Goal: Use online tool/utility: Utilize a website feature to perform a specific function

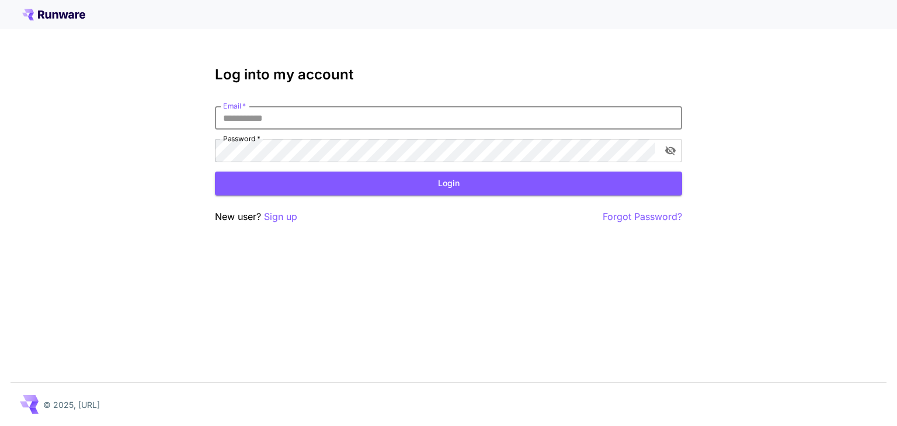
click at [357, 117] on input "Email   *" at bounding box center [448, 117] width 467 height 23
paste input "**********"
type input "**********"
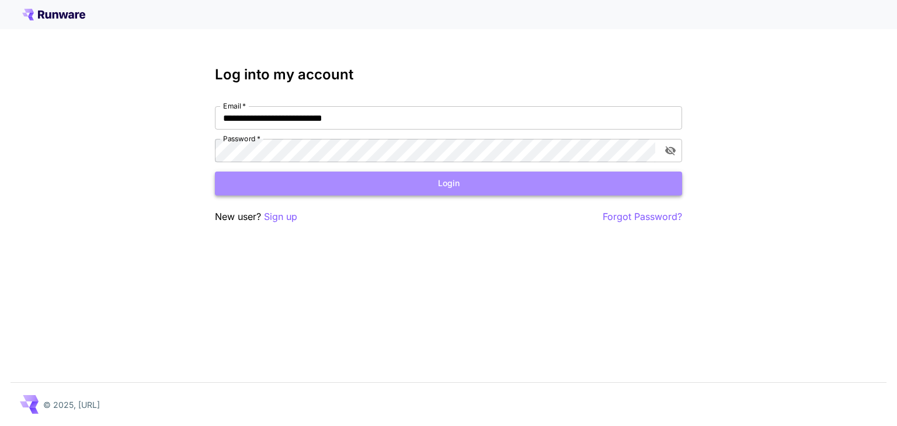
click at [319, 183] on button "Login" at bounding box center [448, 184] width 467 height 24
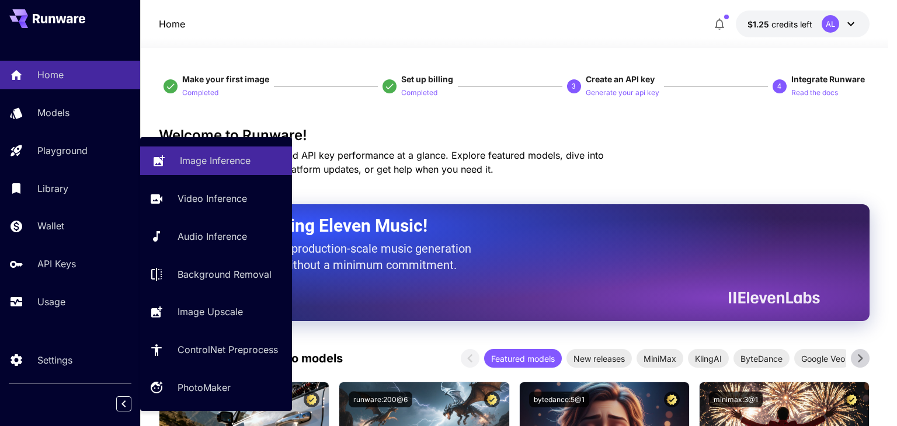
click at [264, 165] on div "Image Inference" at bounding box center [231, 161] width 103 height 14
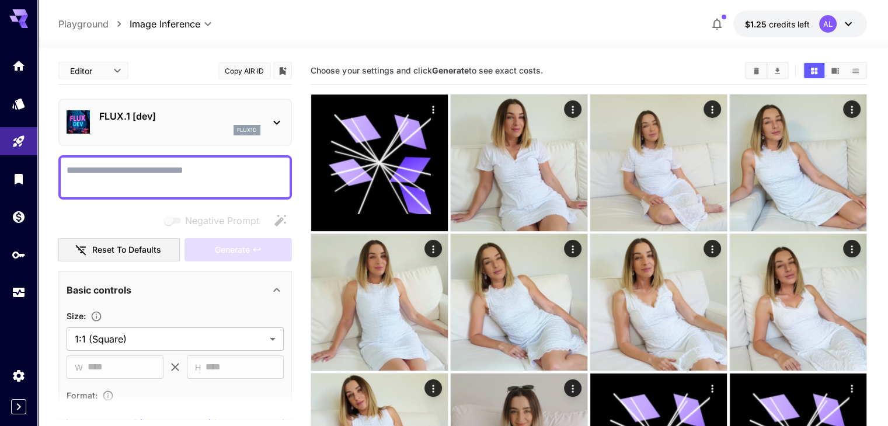
click at [152, 122] on p "FLUX.1 [dev]" at bounding box center [179, 116] width 161 height 14
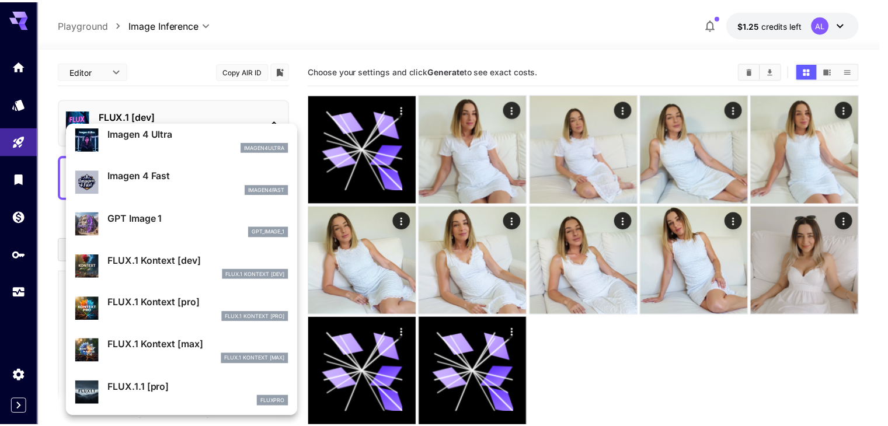
scroll to position [644, 0]
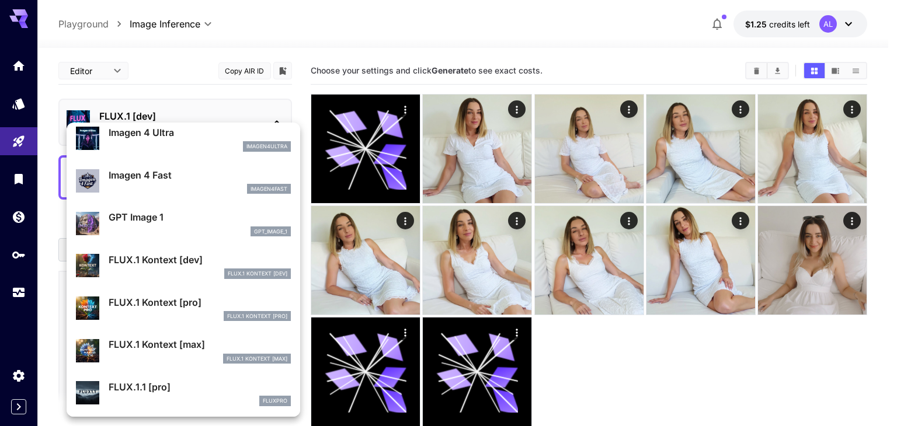
drag, startPoint x: 205, startPoint y: 339, endPoint x: 189, endPoint y: 149, distance: 190.4
click at [205, 339] on p "FLUX.1 Kontext [max]" at bounding box center [200, 344] width 182 height 14
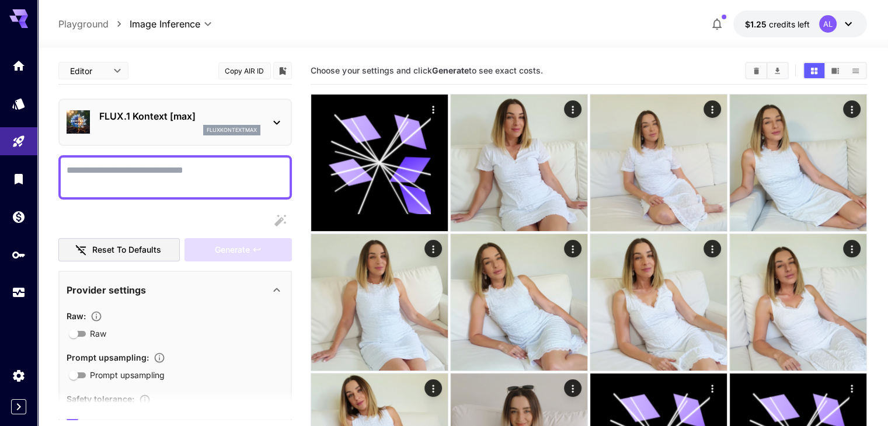
click at [170, 176] on textarea "Raw" at bounding box center [175, 177] width 217 height 28
paste textarea "**********"
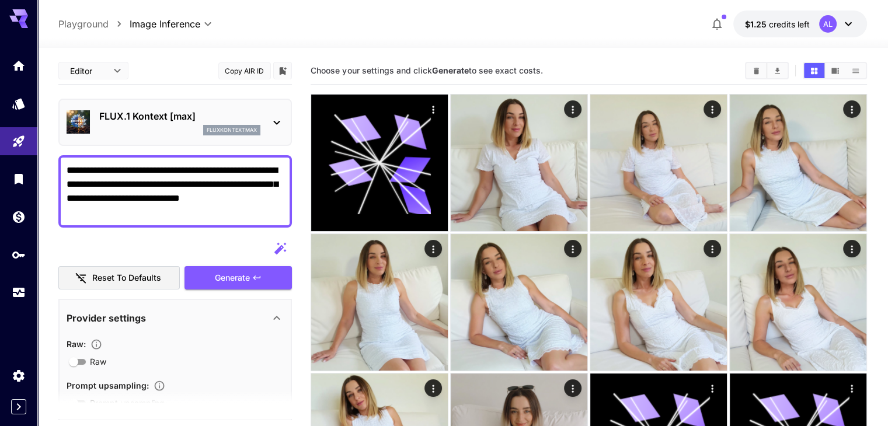
scroll to position [234, 0]
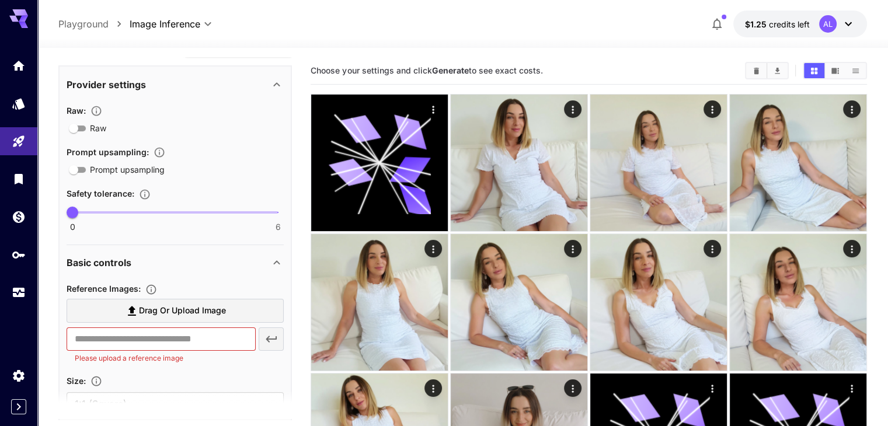
type textarea "**********"
click at [152, 313] on span "Drag or upload image" at bounding box center [182, 311] width 87 height 15
click at [0, 0] on input "Drag or upload image" at bounding box center [0, 0] width 0 height 0
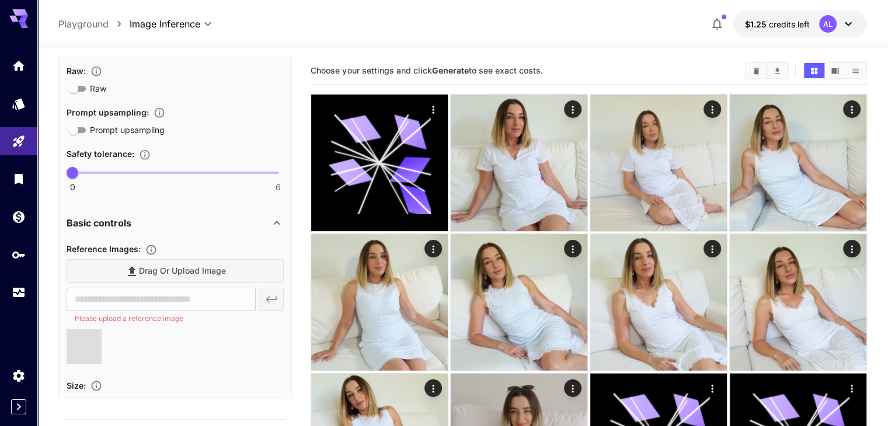
scroll to position [467, 0]
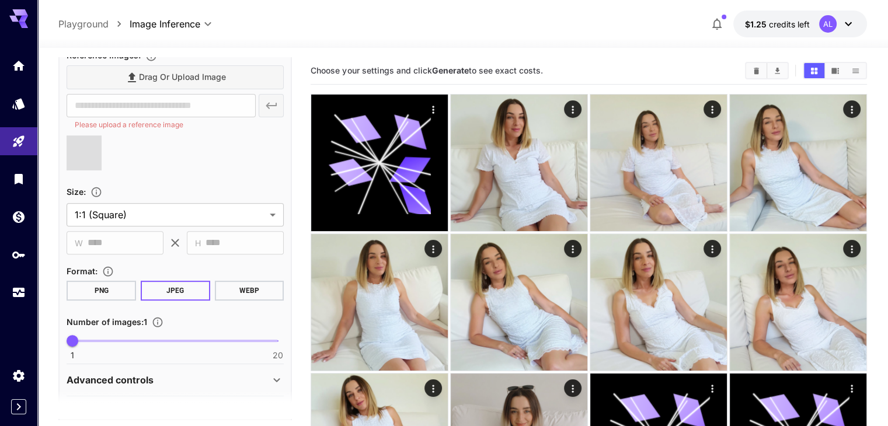
type input "**********"
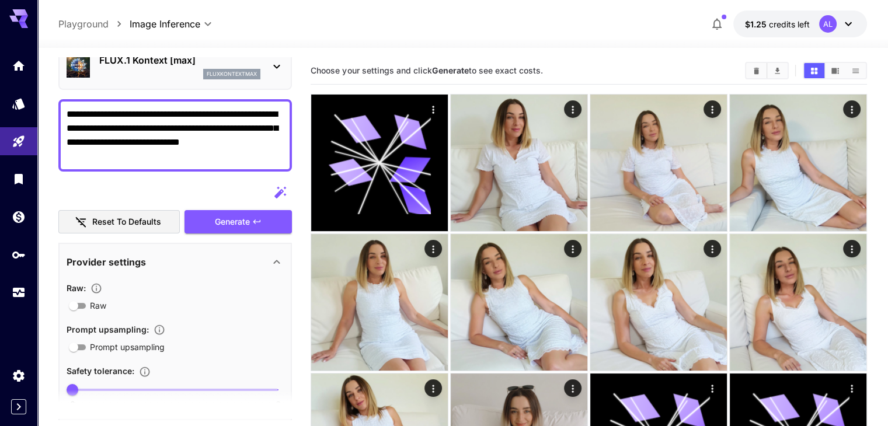
scroll to position [0, 0]
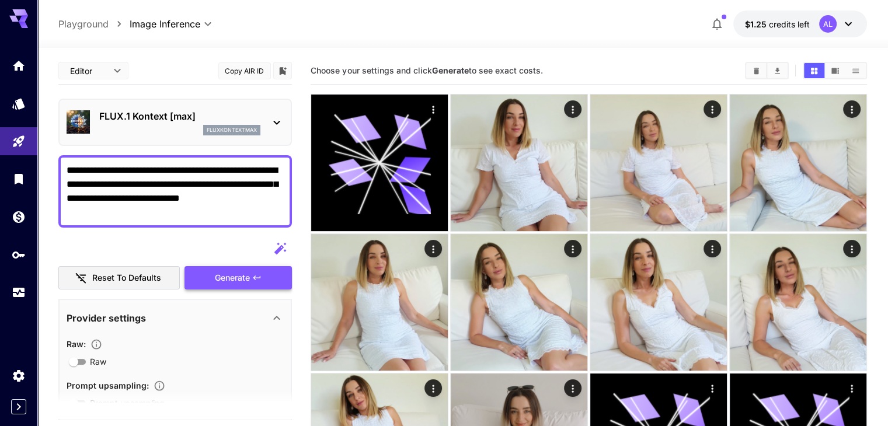
click at [235, 281] on span "Generate" at bounding box center [232, 278] width 35 height 15
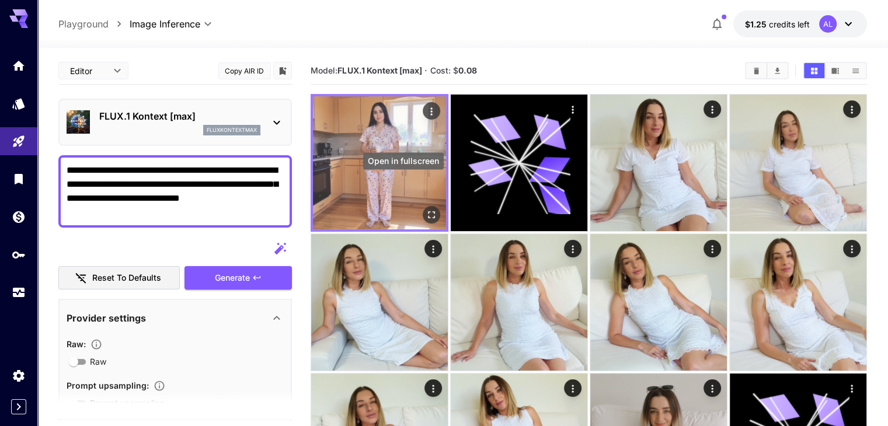
click at [428, 211] on icon "Open in fullscreen" at bounding box center [431, 214] width 7 height 7
click at [426, 112] on icon "Actions" at bounding box center [432, 112] width 12 height 12
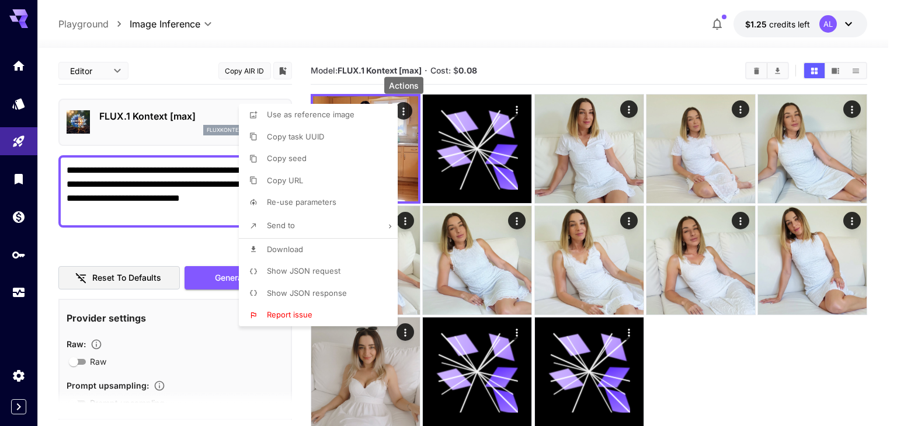
click at [402, 146] on div at bounding box center [448, 213] width 897 height 426
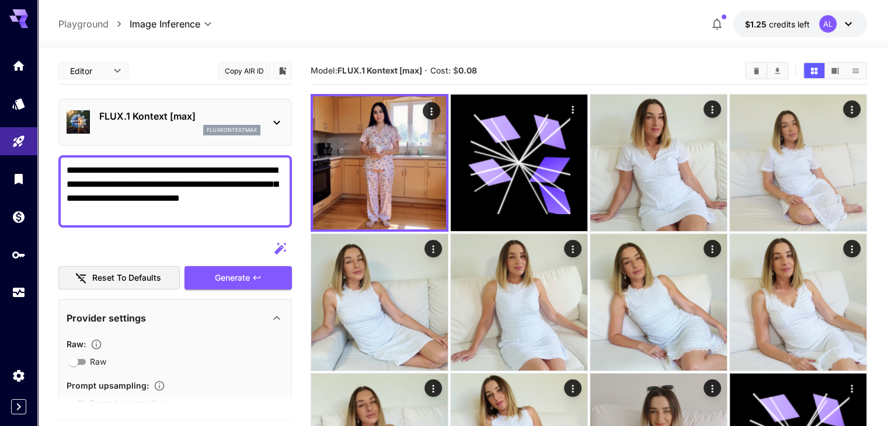
click at [402, 146] on img at bounding box center [379, 162] width 133 height 133
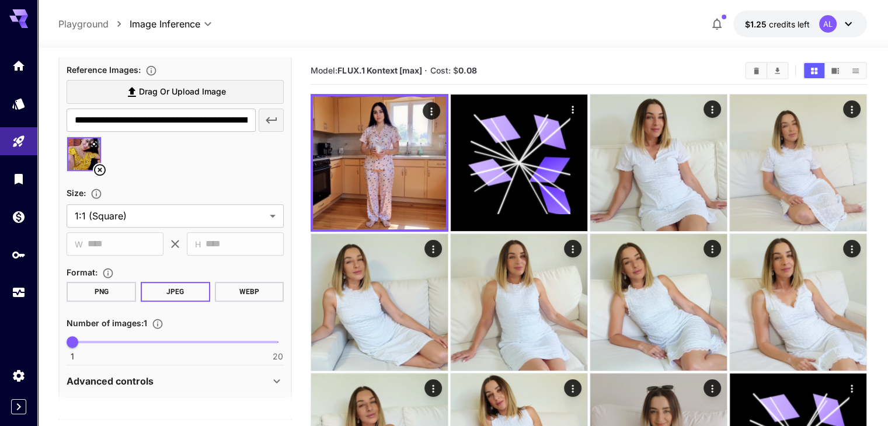
scroll to position [467, 0]
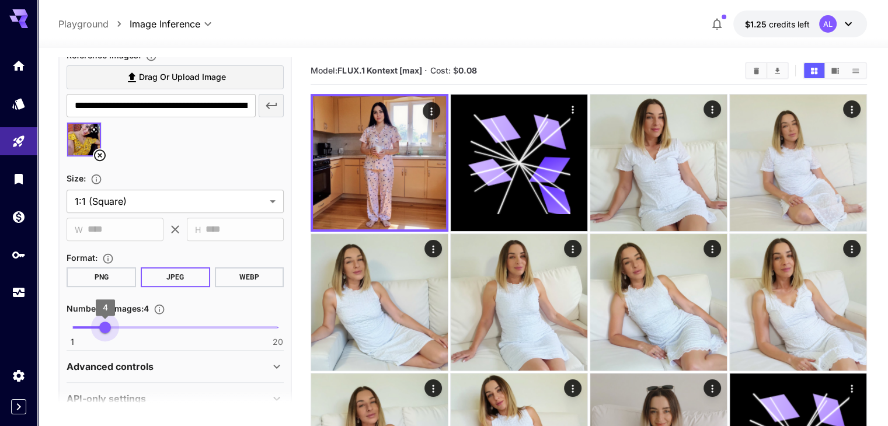
type input "*"
drag, startPoint x: 69, startPoint y: 332, endPoint x: 104, endPoint y: 329, distance: 34.6
click at [104, 329] on span "4" at bounding box center [105, 328] width 12 height 12
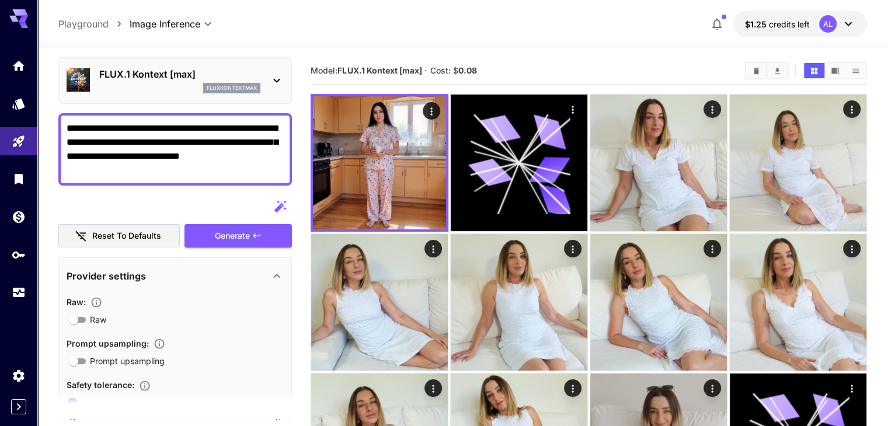
scroll to position [0, 0]
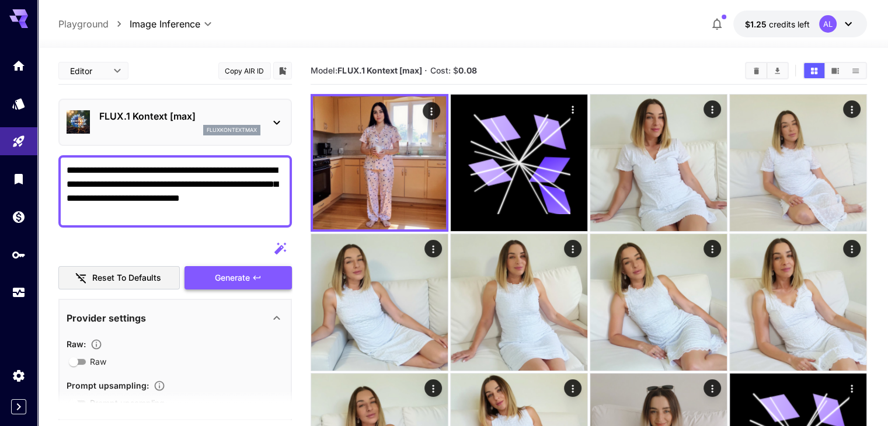
click at [234, 283] on span "Generate" at bounding box center [232, 278] width 35 height 15
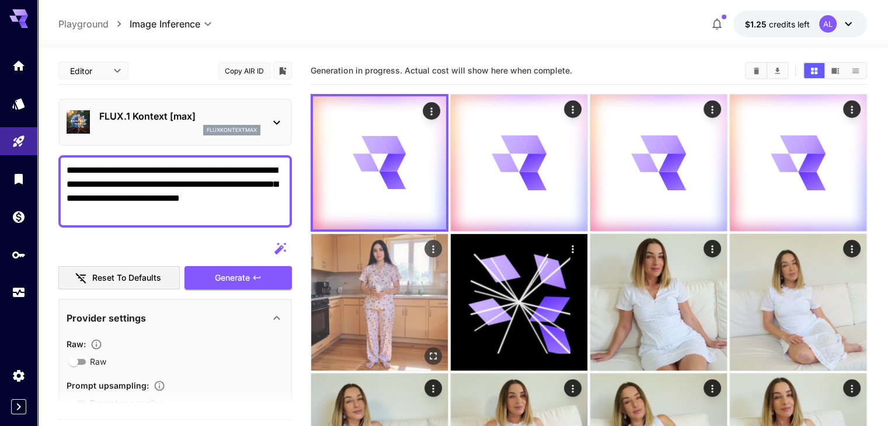
click at [448, 234] on img at bounding box center [379, 302] width 137 height 137
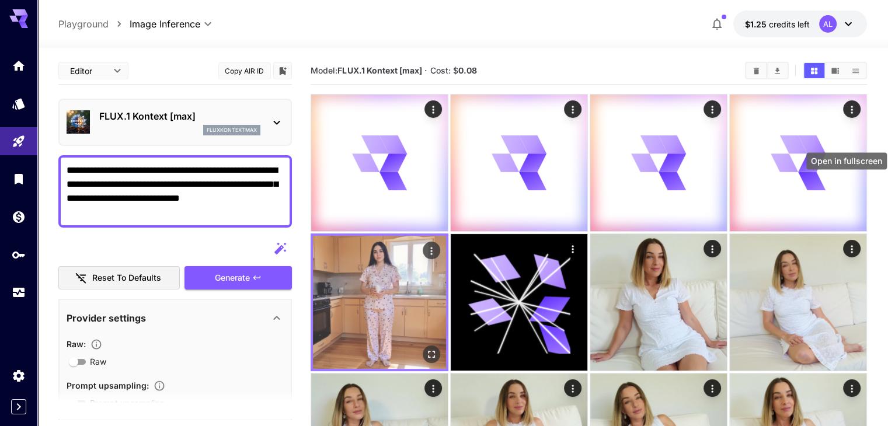
click at [437, 348] on icon "Open in fullscreen" at bounding box center [432, 354] width 12 height 12
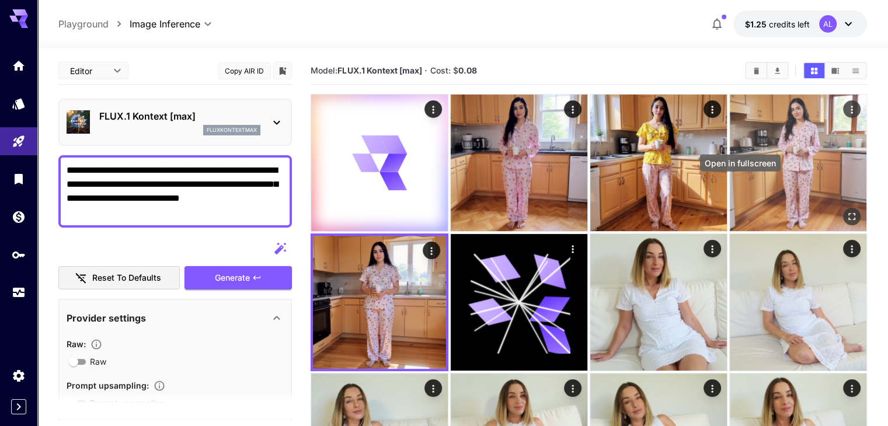
click at [846, 211] on icon "Open in fullscreen" at bounding box center [852, 217] width 12 height 12
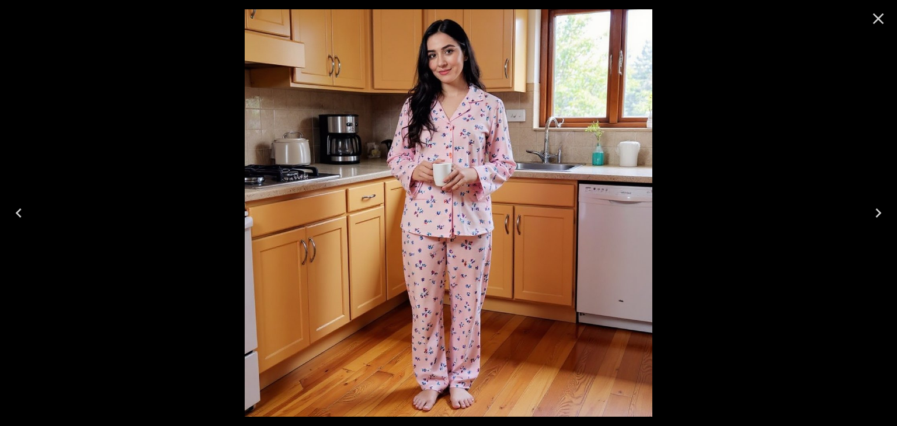
click at [31, 207] on button "Previous" at bounding box center [18, 213] width 37 height 47
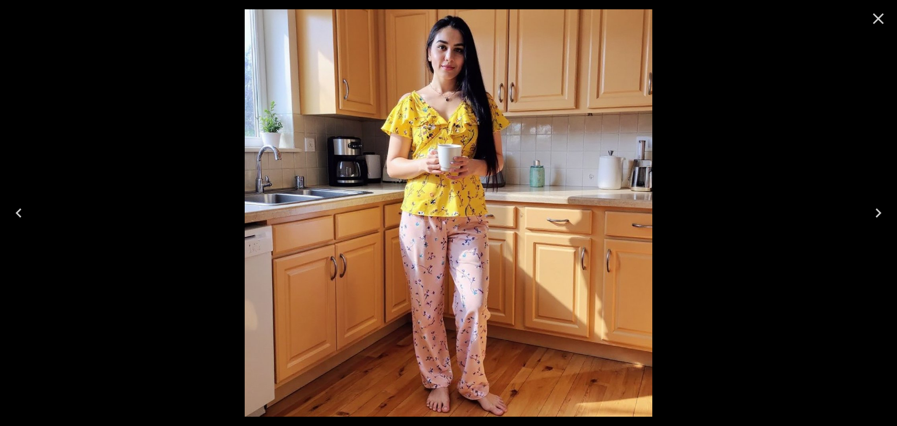
click at [31, 207] on button "Previous" at bounding box center [18, 213] width 37 height 47
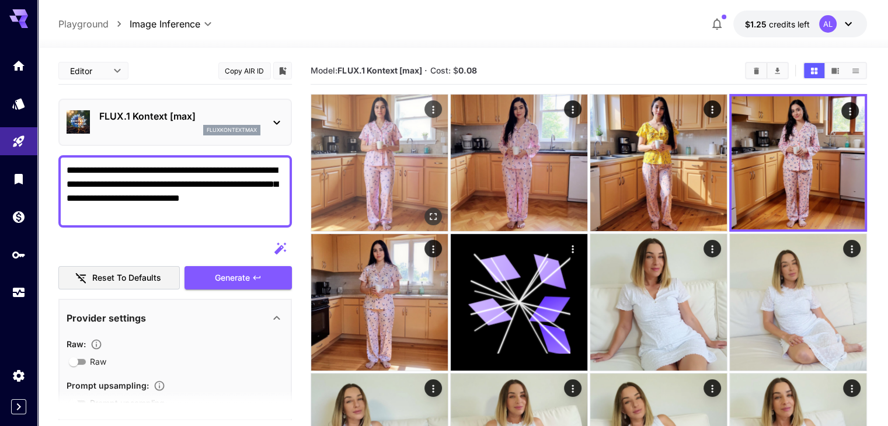
click at [427, 211] on icon "Open in fullscreen" at bounding box center [433, 217] width 12 height 12
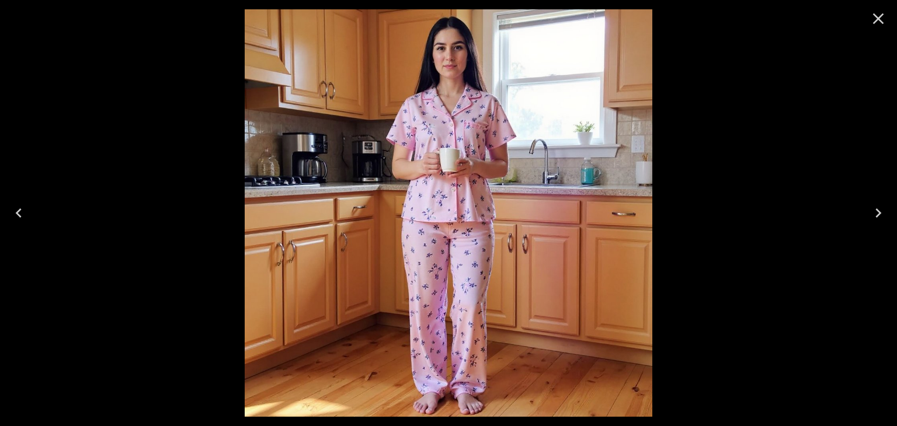
click at [890, 213] on button "Next" at bounding box center [877, 213] width 37 height 47
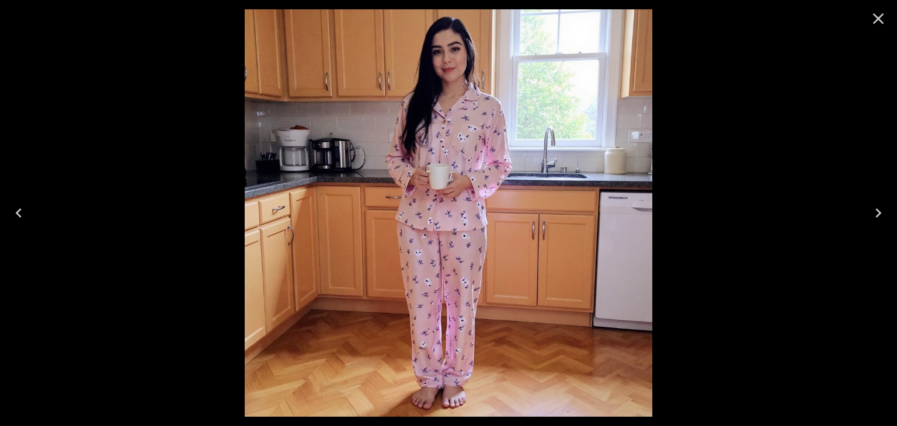
click at [885, 227] on button "Next" at bounding box center [877, 213] width 37 height 47
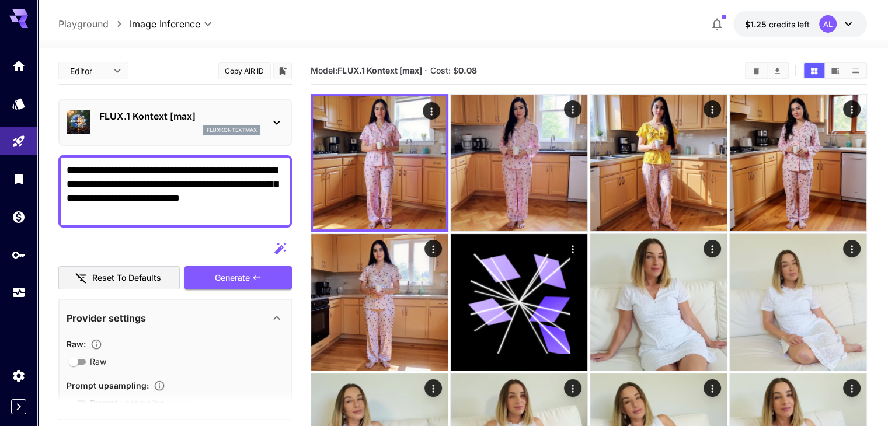
drag, startPoint x: 67, startPoint y: 169, endPoint x: 114, endPoint y: 211, distance: 64.1
click at [114, 211] on textarea "**********" at bounding box center [175, 191] width 217 height 56
paste textarea
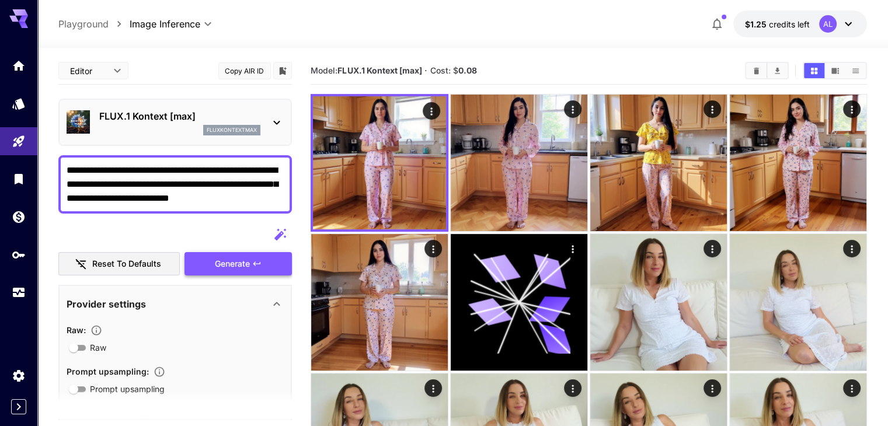
click at [256, 269] on button "Generate" at bounding box center [237, 264] width 107 height 24
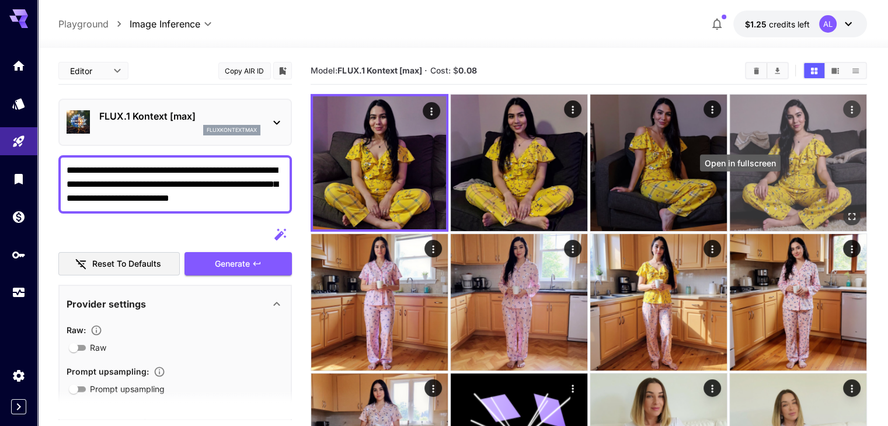
click at [846, 211] on icon "Open in fullscreen" at bounding box center [852, 217] width 12 height 12
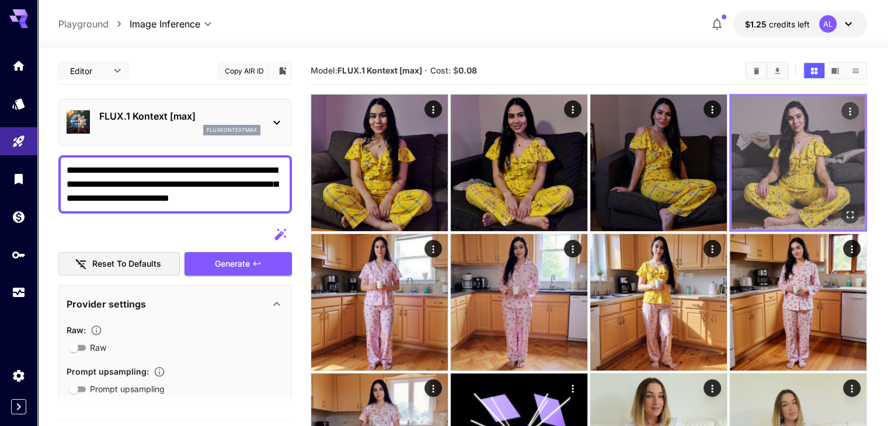
click at [732, 126] on img at bounding box center [798, 162] width 133 height 133
click at [732, 148] on img at bounding box center [798, 162] width 133 height 133
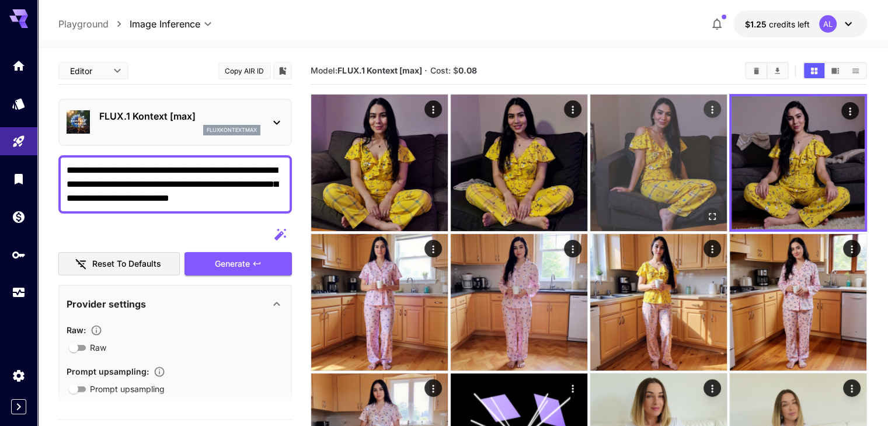
click at [590, 152] on img at bounding box center [658, 163] width 137 height 137
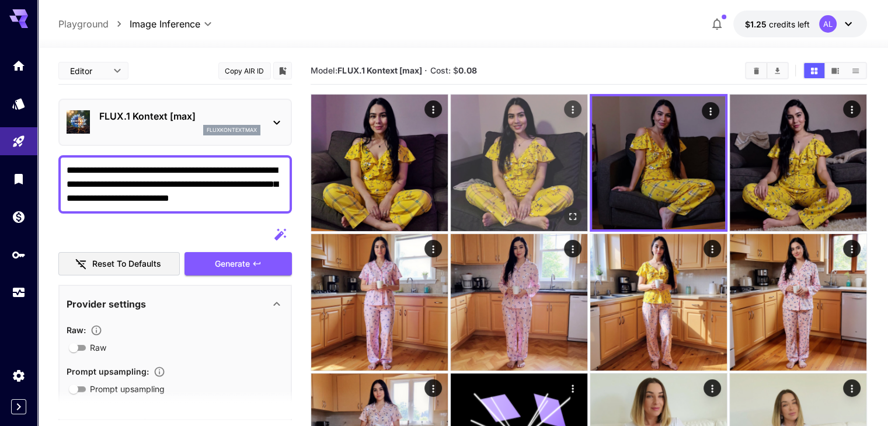
click at [526, 145] on img at bounding box center [519, 163] width 137 height 137
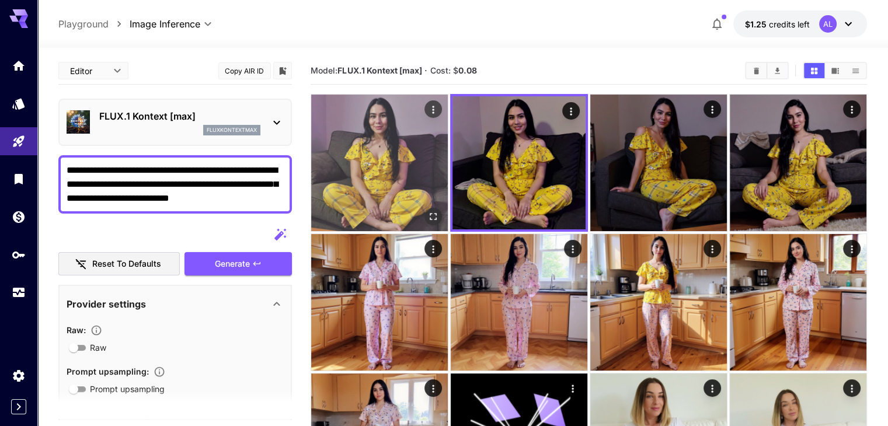
click at [409, 147] on img at bounding box center [379, 163] width 137 height 137
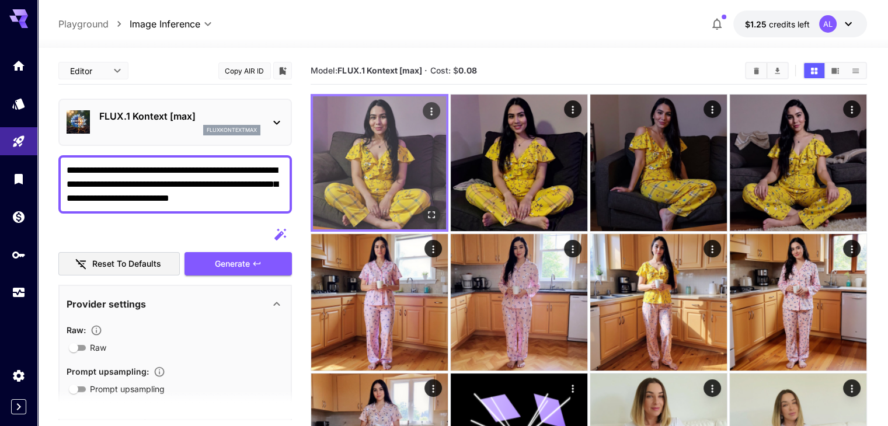
click at [371, 154] on img at bounding box center [379, 162] width 133 height 133
click at [423, 206] on button "Open in fullscreen" at bounding box center [432, 215] width 18 height 18
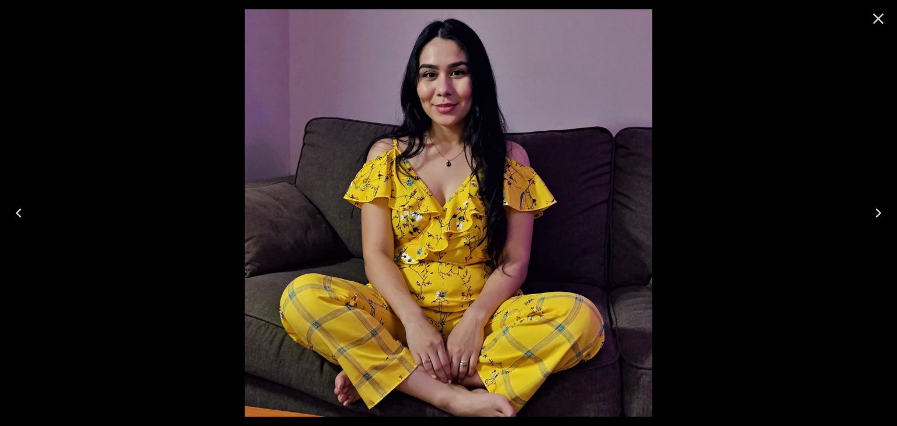
click at [882, 213] on icon "Next" at bounding box center [878, 213] width 19 height 19
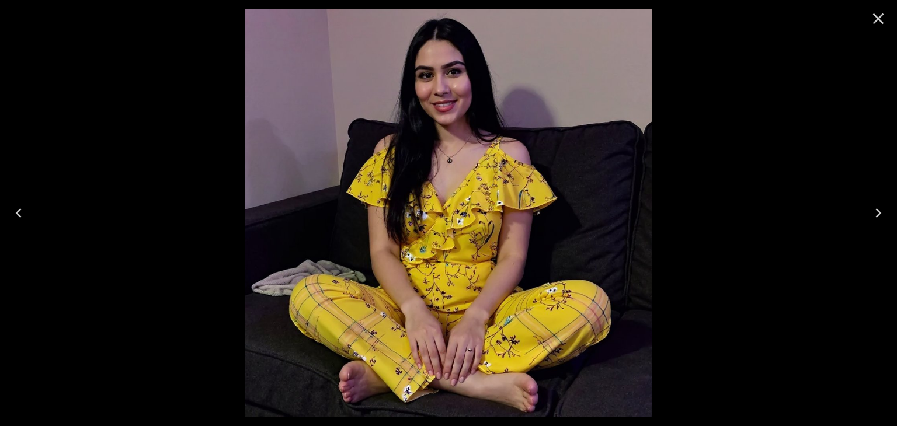
drag, startPoint x: 887, startPoint y: 216, endPoint x: 701, endPoint y: 232, distance: 186.9
click at [887, 216] on icon "Next" at bounding box center [878, 213] width 19 height 19
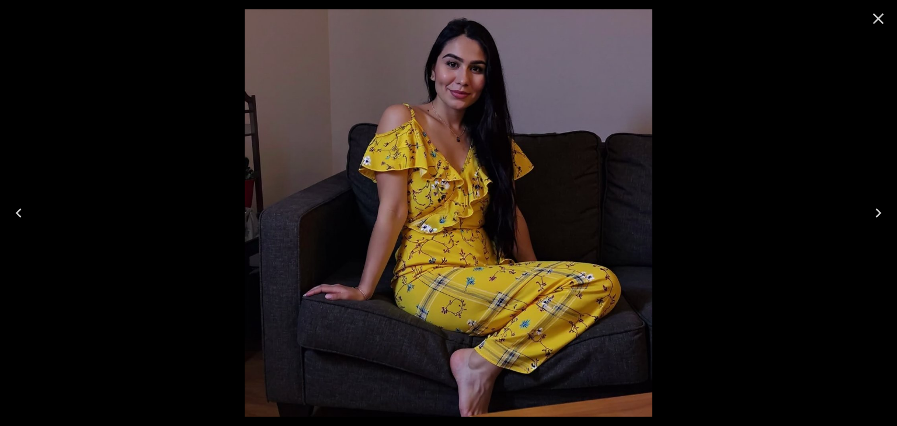
click at [890, 215] on button "Next" at bounding box center [877, 213] width 37 height 47
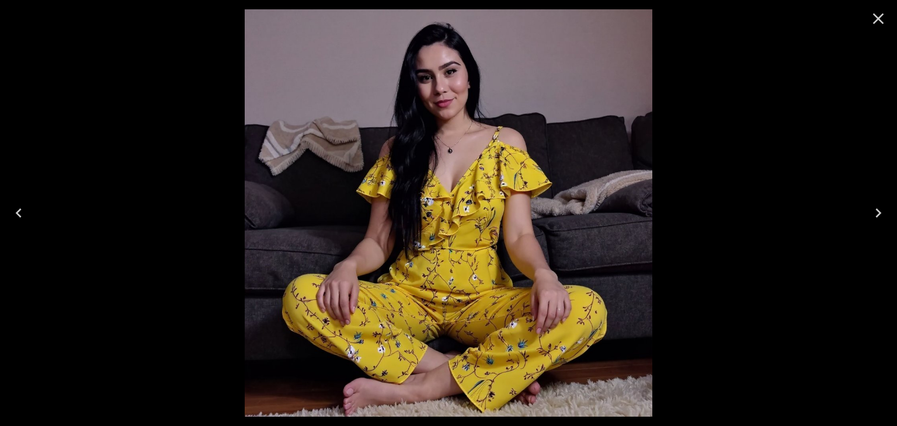
click at [896, 220] on button "Next" at bounding box center [877, 213] width 37 height 47
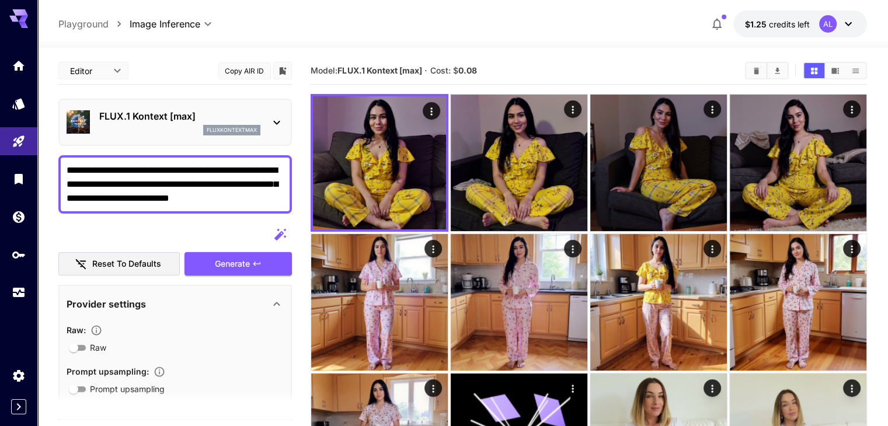
click at [72, 169] on textarea "**********" at bounding box center [175, 184] width 217 height 42
drag, startPoint x: 69, startPoint y: 168, endPoint x: 278, endPoint y: 196, distance: 210.9
click at [278, 196] on textarea "**********" at bounding box center [175, 184] width 217 height 42
paste textarea
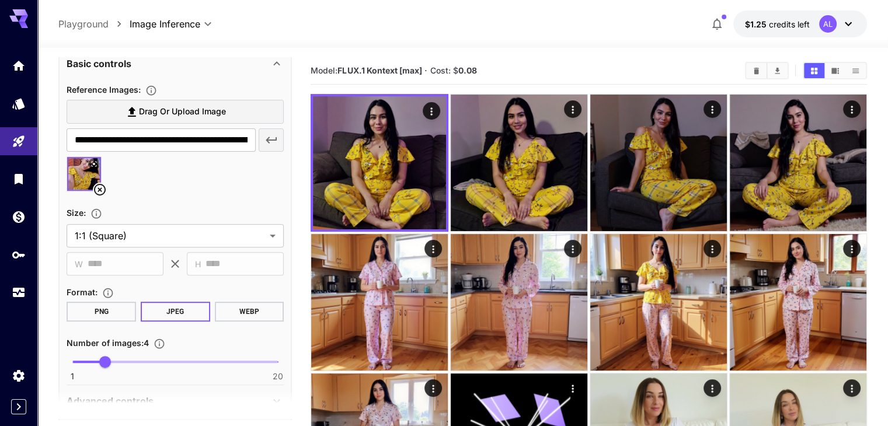
scroll to position [476, 0]
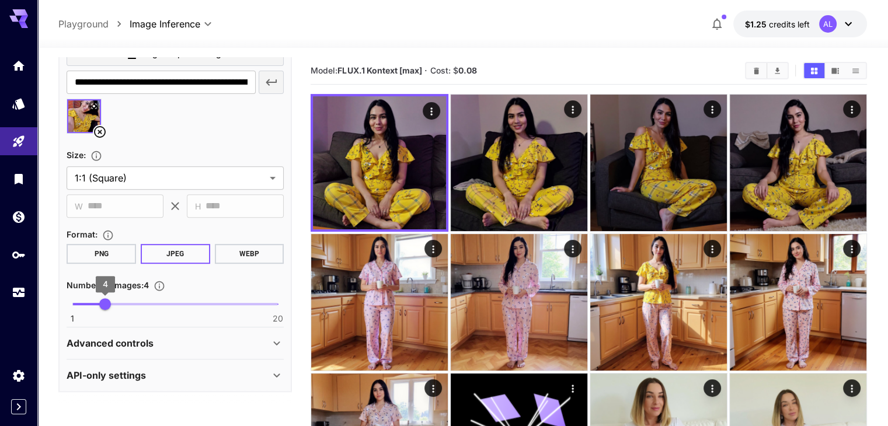
type textarea "**********"
type input "*"
drag, startPoint x: 107, startPoint y: 302, endPoint x: 93, endPoint y: 305, distance: 14.2
click at [93, 305] on span "3" at bounding box center [94, 304] width 12 height 12
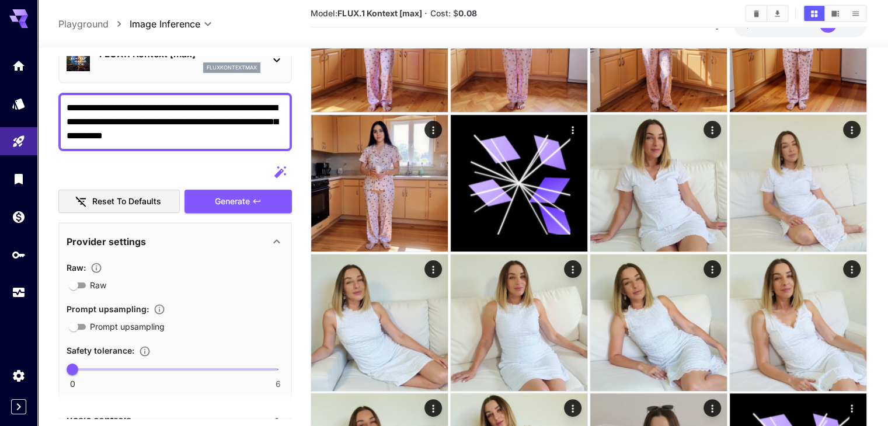
scroll to position [0, 0]
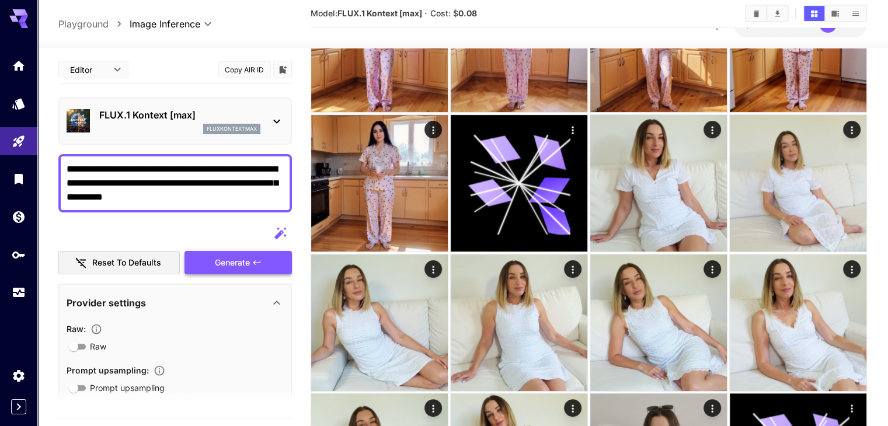
click at [245, 256] on span "Generate" at bounding box center [232, 263] width 35 height 15
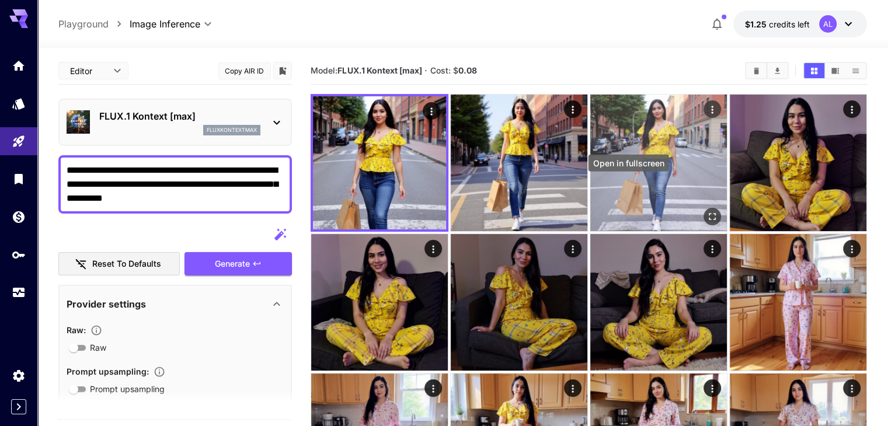
click at [706, 211] on icon "Open in fullscreen" at bounding box center [712, 217] width 12 height 12
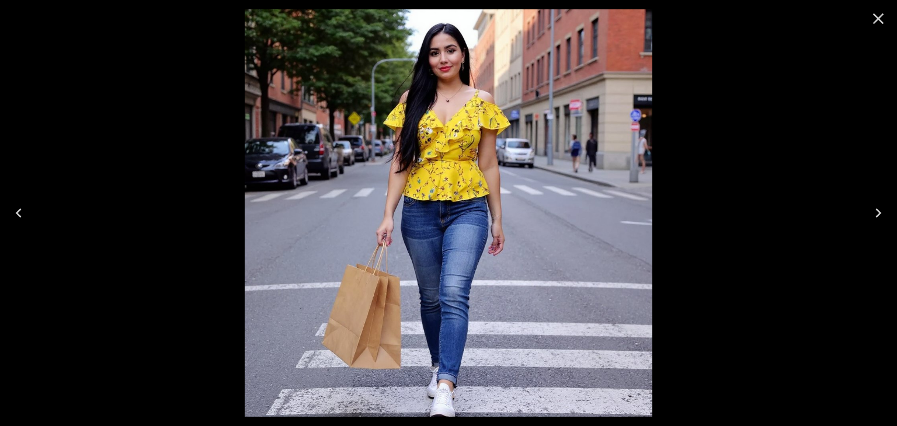
click at [30, 221] on button "Previous" at bounding box center [18, 213] width 37 height 47
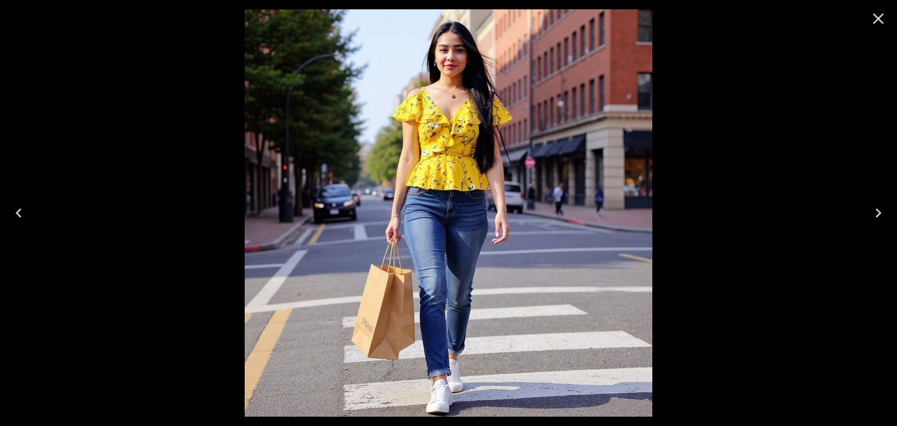
click at [14, 215] on icon "Previous" at bounding box center [18, 213] width 19 height 19
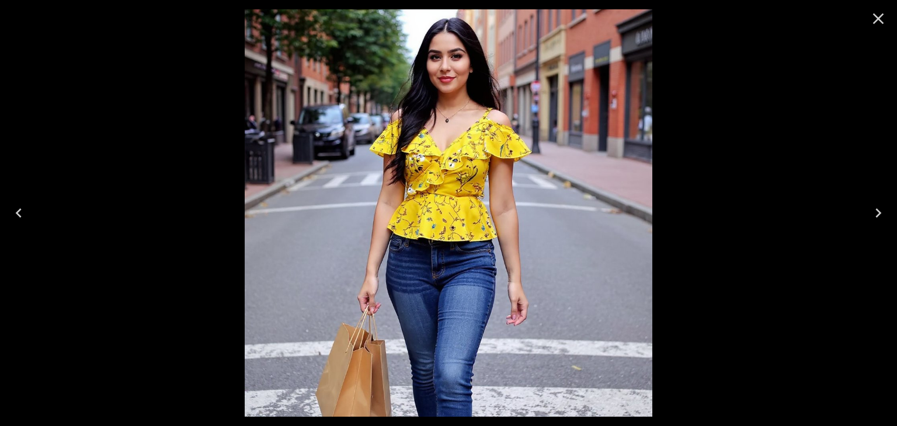
click at [892, 214] on button "Next" at bounding box center [877, 213] width 37 height 47
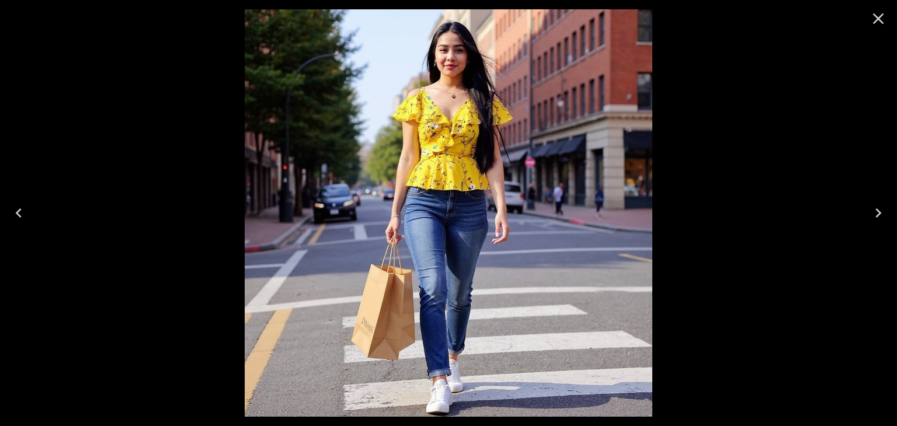
click at [19, 220] on icon "Previous" at bounding box center [18, 213] width 19 height 19
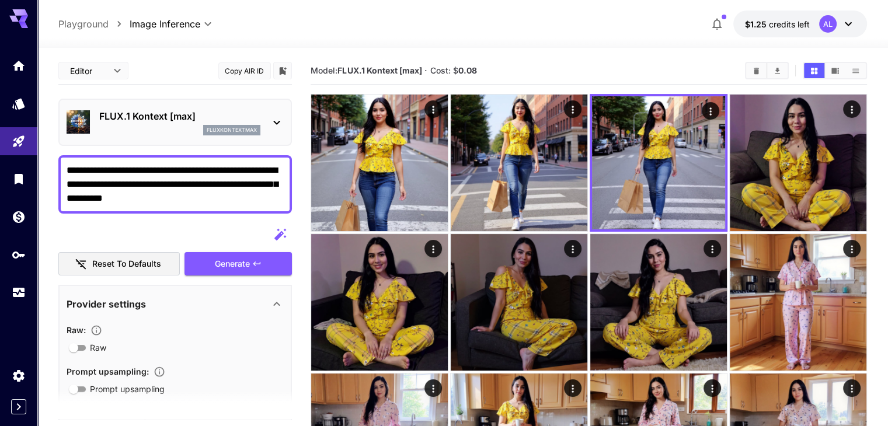
drag, startPoint x: 188, startPoint y: 205, endPoint x: 99, endPoint y: 173, distance: 94.9
click at [99, 173] on div "**********" at bounding box center [175, 184] width 234 height 58
drag, startPoint x: 68, startPoint y: 168, endPoint x: 180, endPoint y: 202, distance: 117.7
click at [180, 202] on textarea "**********" at bounding box center [175, 184] width 217 height 42
paste textarea "**"
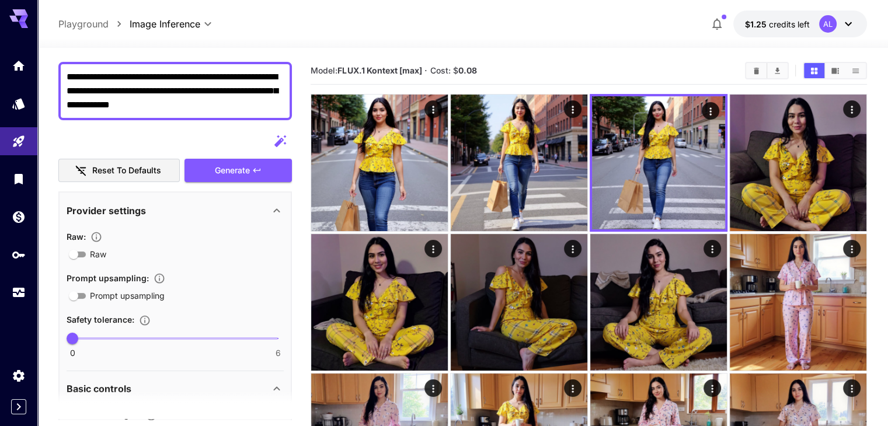
scroll to position [9, 0]
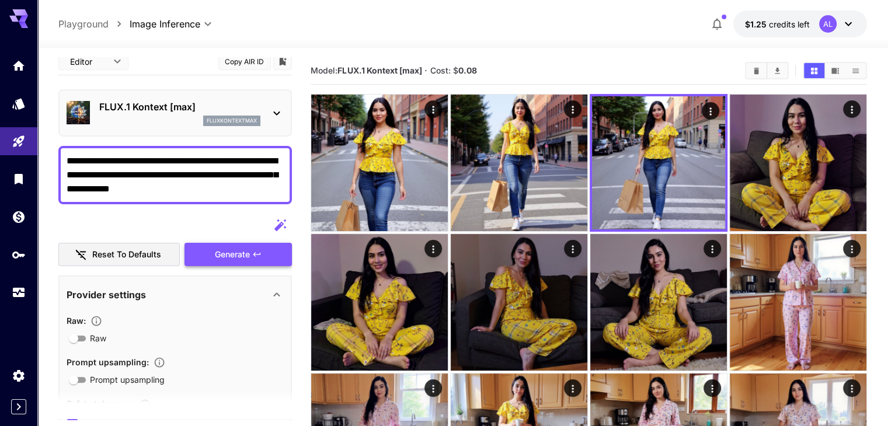
type textarea "**********"
click at [247, 250] on span "Generate" at bounding box center [232, 255] width 35 height 15
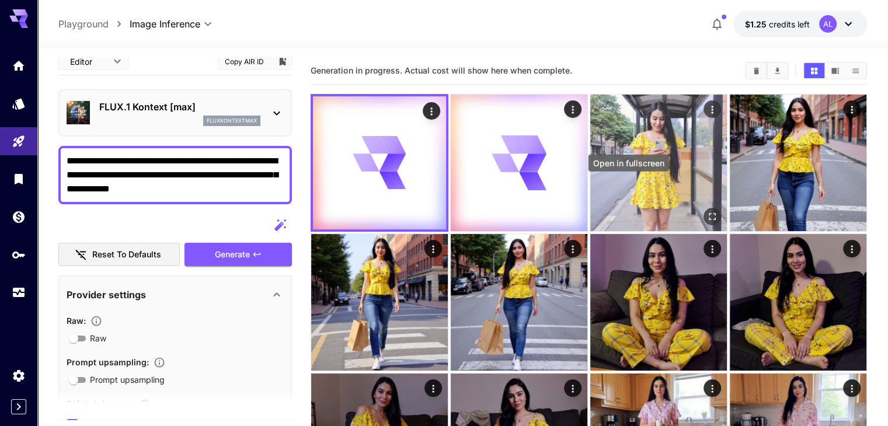
click at [706, 211] on icon "Open in fullscreen" at bounding box center [712, 217] width 12 height 12
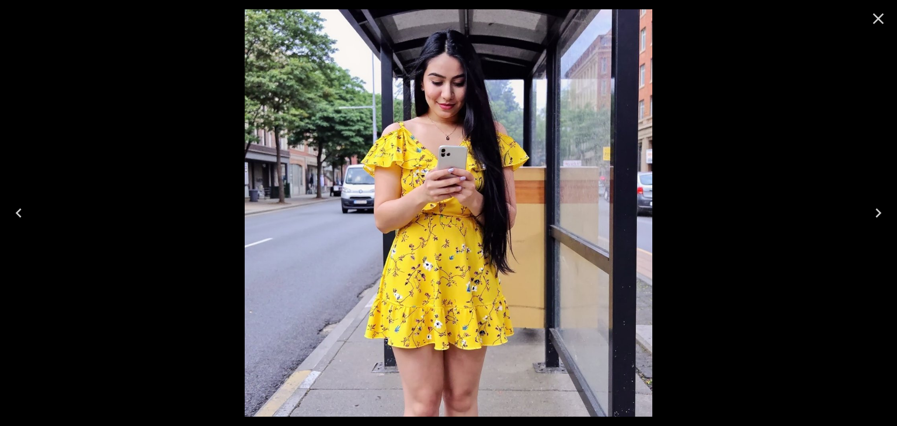
click at [13, 236] on button "Previous" at bounding box center [18, 213] width 37 height 47
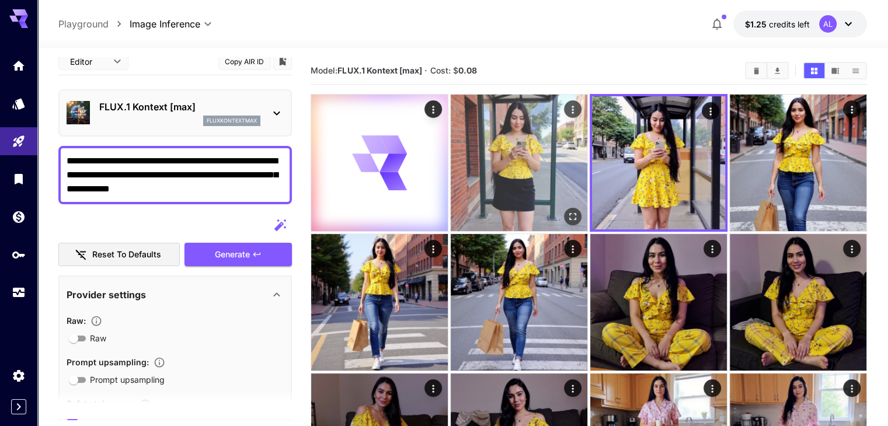
click at [564, 208] on button "Open in fullscreen" at bounding box center [573, 217] width 18 height 18
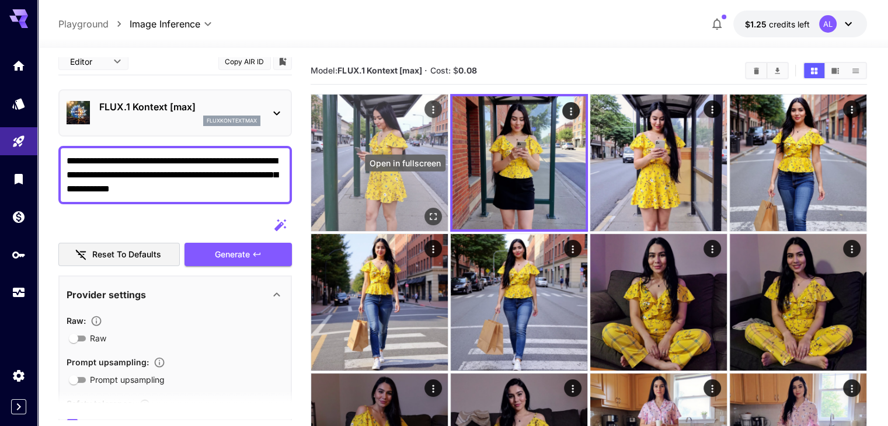
click at [430, 213] on icon "Open in fullscreen" at bounding box center [433, 216] width 7 height 7
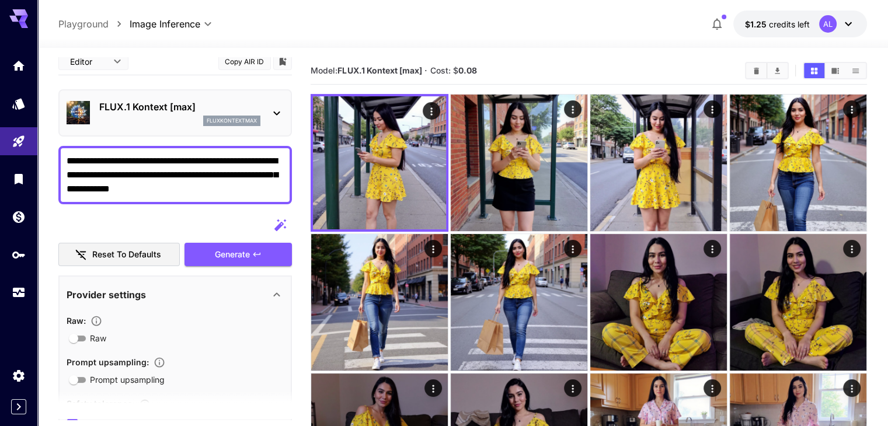
drag, startPoint x: 65, startPoint y: 162, endPoint x: 208, endPoint y: 196, distance: 146.9
click at [206, 193] on div "**********" at bounding box center [175, 175] width 234 height 58
drag, startPoint x: 199, startPoint y: 185, endPoint x: 58, endPoint y: 152, distance: 144.5
click at [58, 152] on div "**********" at bounding box center [175, 175] width 234 height 58
paste textarea
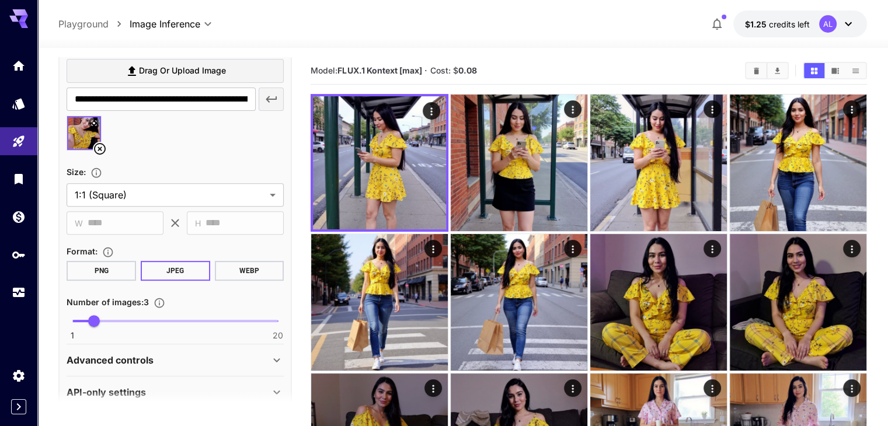
scroll to position [476, 0]
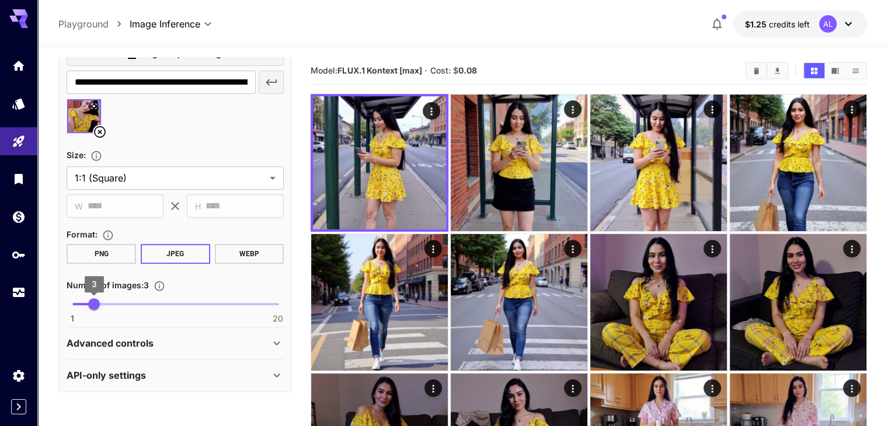
type textarea "**********"
click at [102, 310] on span "4" at bounding box center [105, 304] width 12 height 12
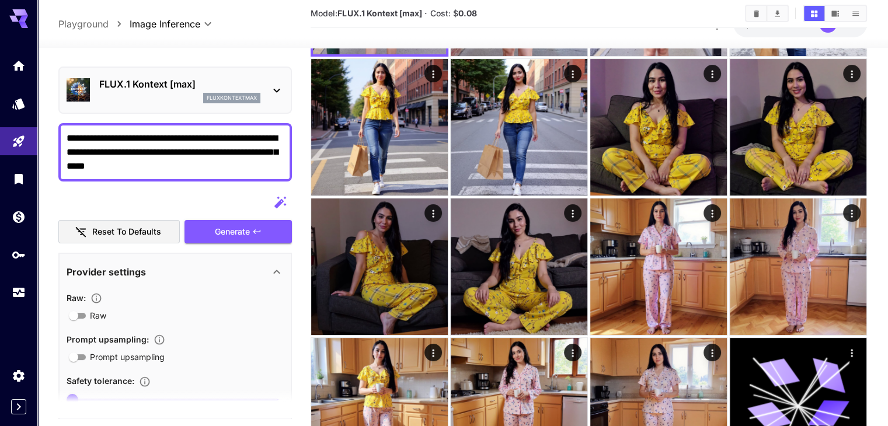
scroll to position [0, 0]
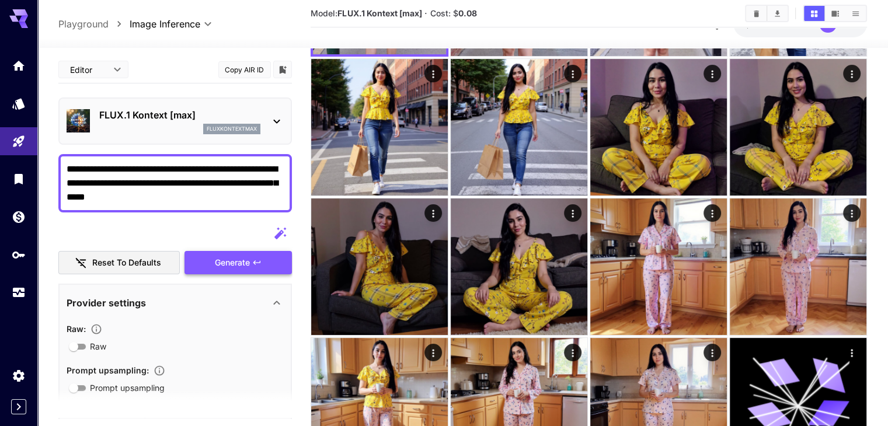
click at [214, 254] on button "Generate" at bounding box center [237, 263] width 107 height 24
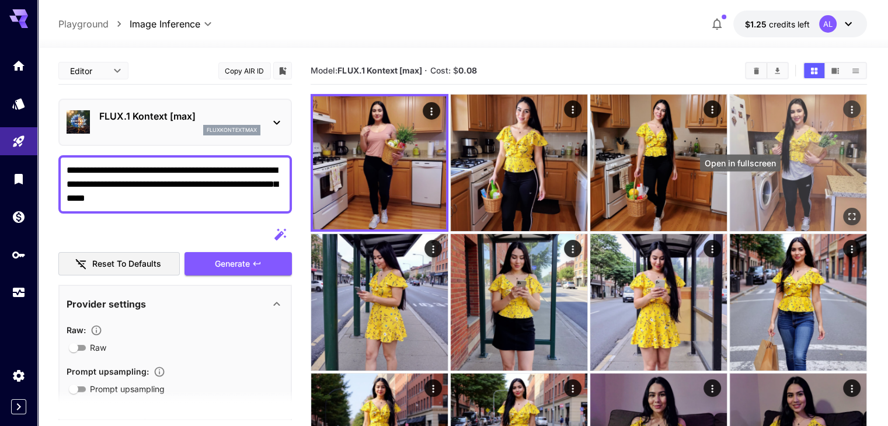
click at [846, 211] on icon "Open in fullscreen" at bounding box center [852, 217] width 12 height 12
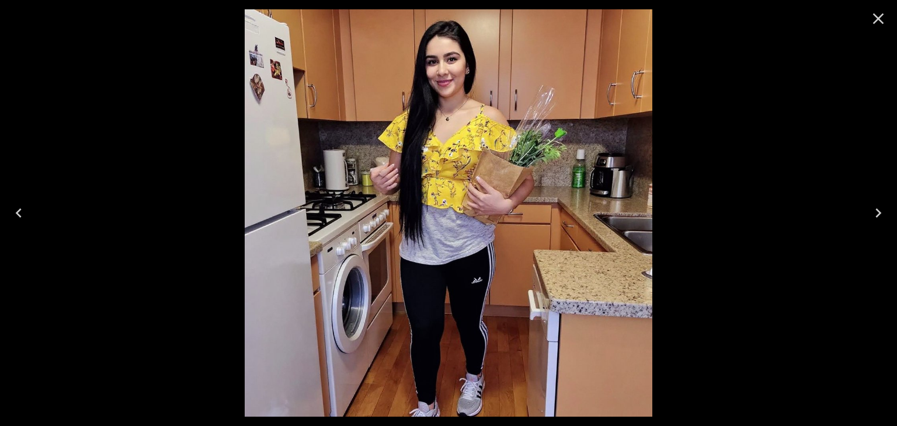
click at [44, 221] on div at bounding box center [448, 213] width 897 height 426
click at [28, 214] on button "Previous" at bounding box center [18, 213] width 37 height 47
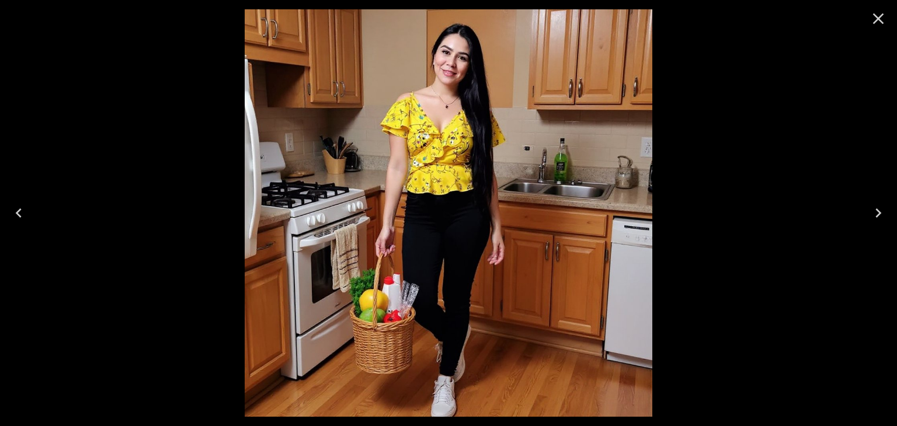
click at [21, 227] on button "Previous" at bounding box center [18, 213] width 37 height 47
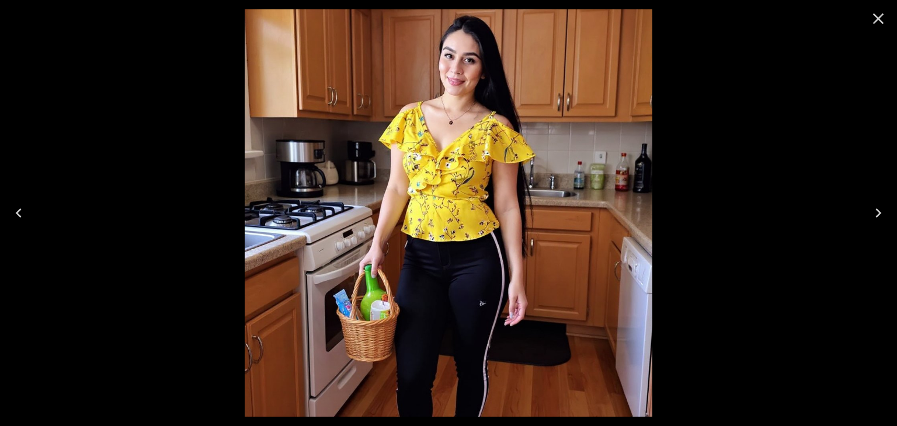
click at [13, 203] on button "Previous" at bounding box center [18, 213] width 37 height 47
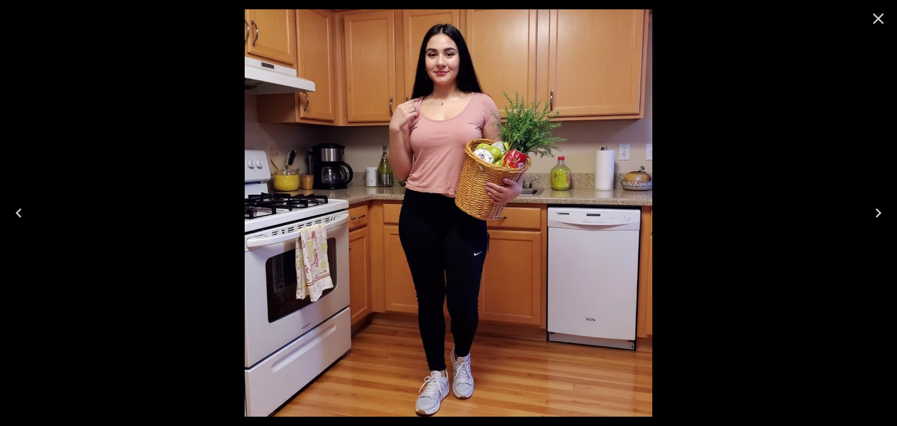
click at [9, 218] on button "Previous" at bounding box center [18, 213] width 37 height 47
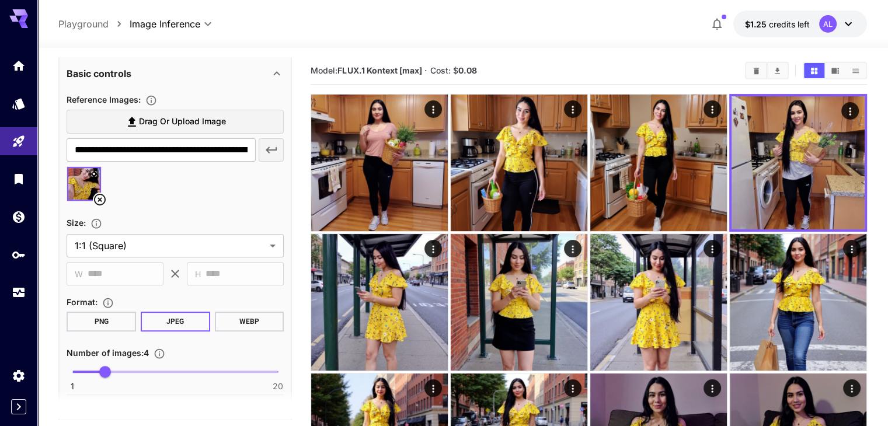
scroll to position [476, 0]
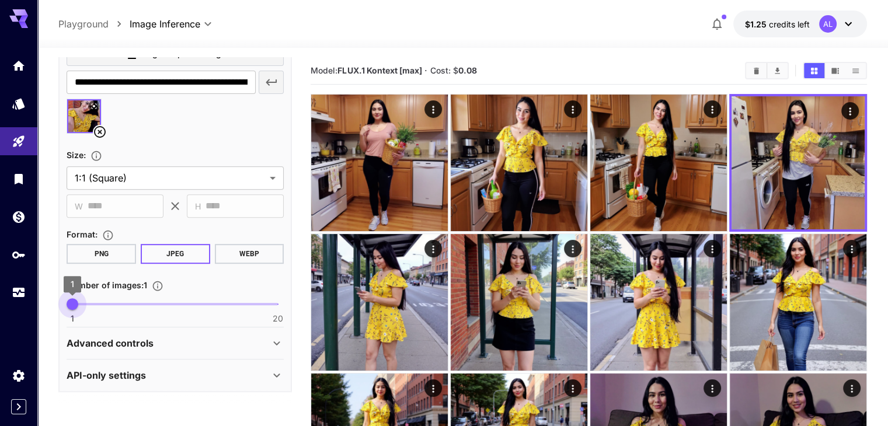
type input "*"
drag, startPoint x: 103, startPoint y: 309, endPoint x: 81, endPoint y: 304, distance: 22.1
click at [81, 304] on span "2" at bounding box center [84, 304] width 12 height 12
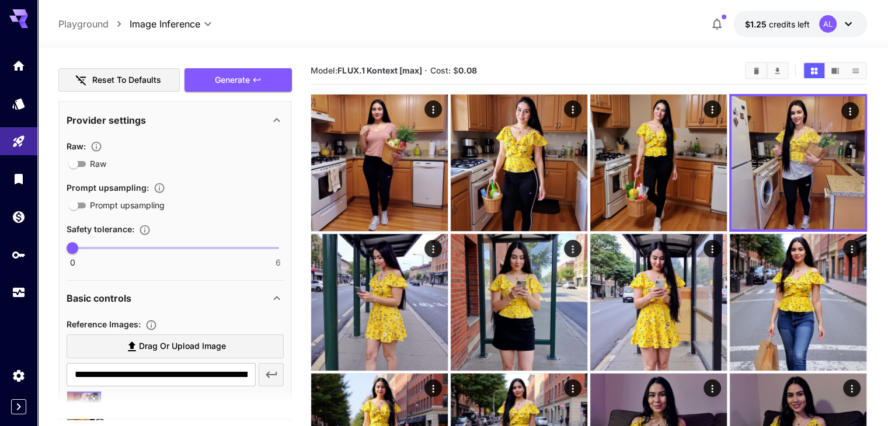
scroll to position [0, 0]
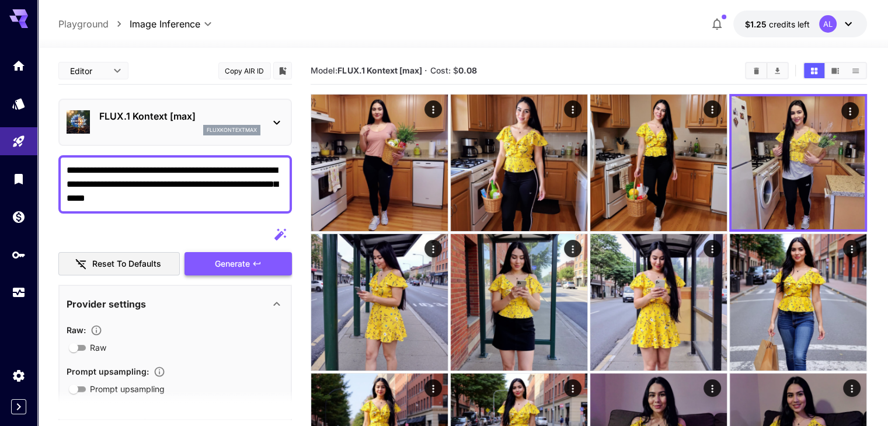
click at [229, 272] on button "Generate" at bounding box center [237, 264] width 107 height 24
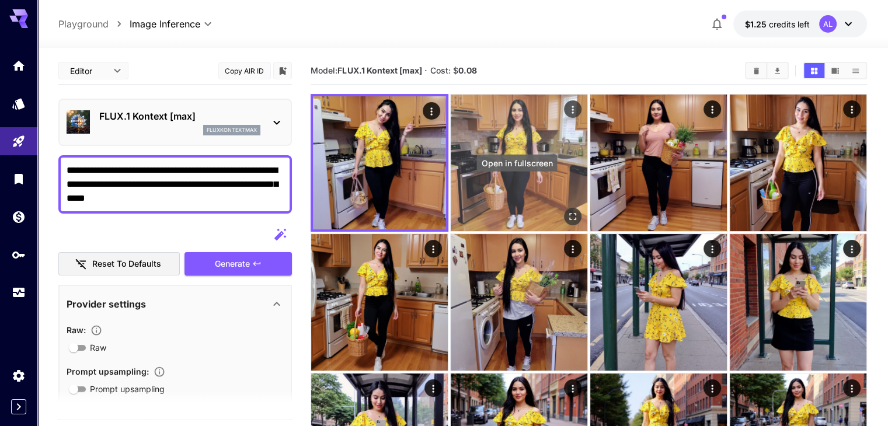
click at [564, 208] on button "Open in fullscreen" at bounding box center [573, 217] width 18 height 18
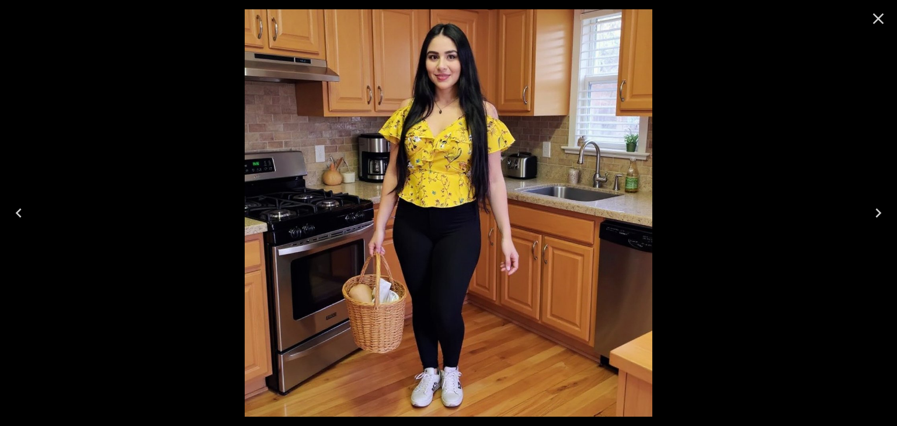
click at [19, 208] on icon "Previous" at bounding box center [18, 213] width 19 height 19
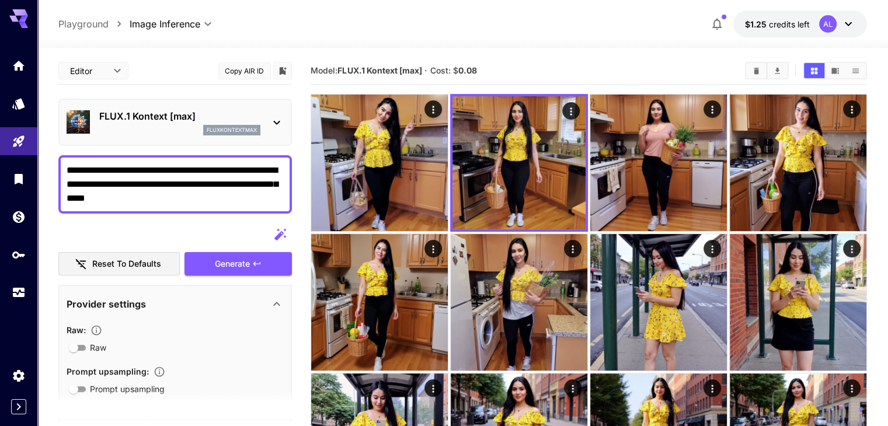
drag, startPoint x: 192, startPoint y: 204, endPoint x: 21, endPoint y: 158, distance: 176.5
paste textarea "**********"
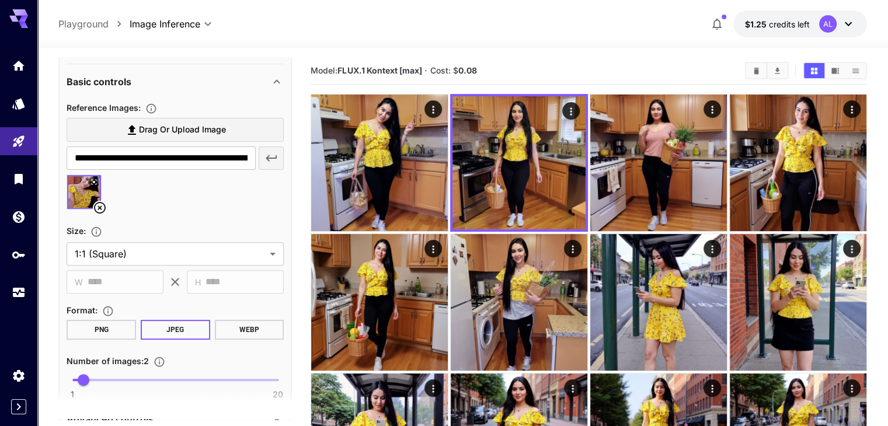
scroll to position [467, 0]
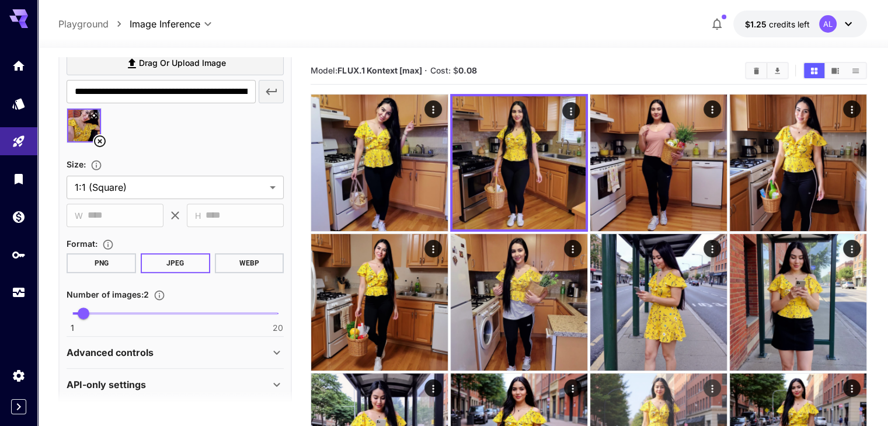
type textarea "**********"
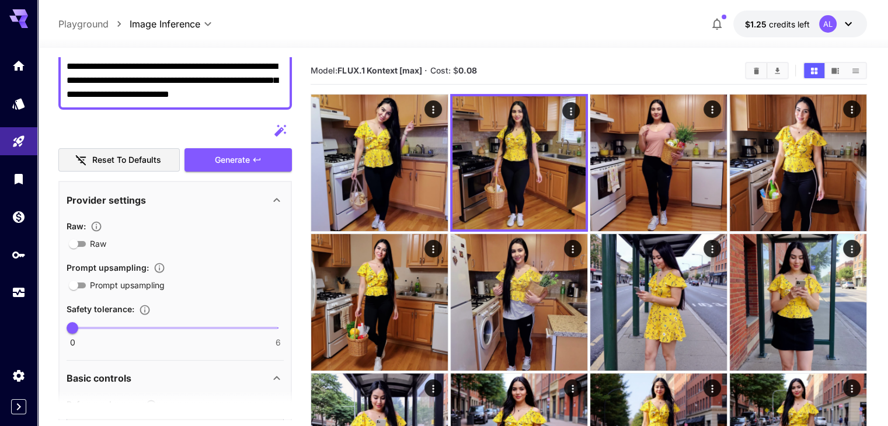
scroll to position [9, 0]
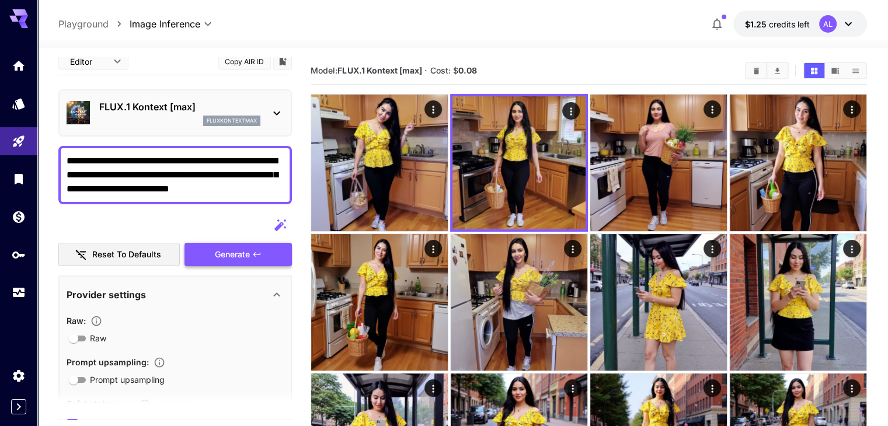
click at [253, 260] on button "Generate" at bounding box center [237, 255] width 107 height 24
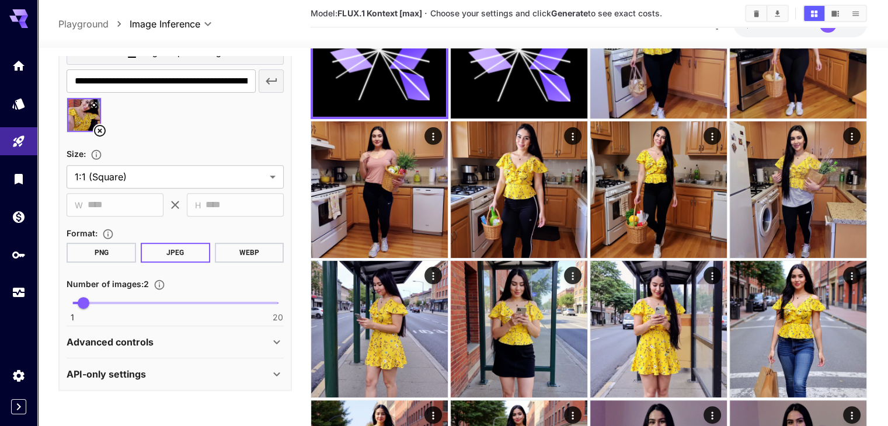
scroll to position [292, 0]
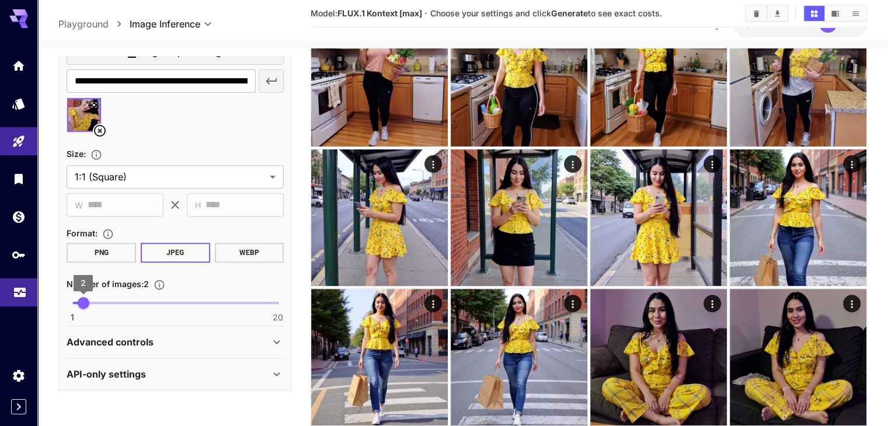
type input "*"
drag, startPoint x: 77, startPoint y: 305, endPoint x: 0, endPoint y: 306, distance: 77.1
click at [0, 306] on div "**********" at bounding box center [444, 433] width 888 height 1450
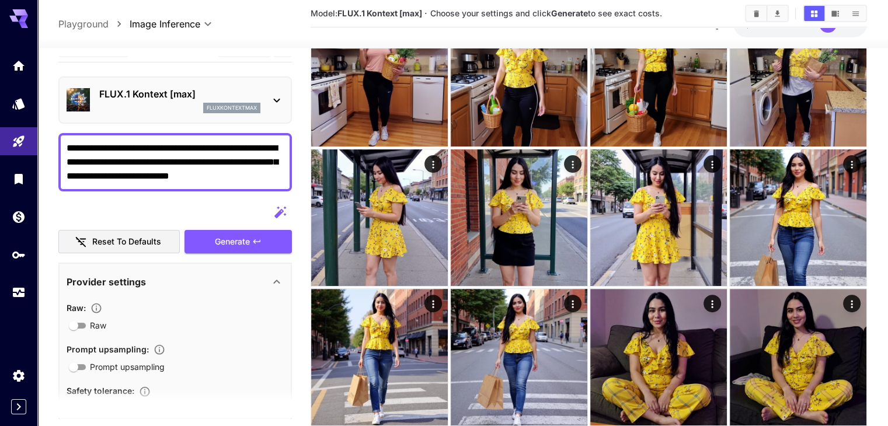
scroll to position [0, 0]
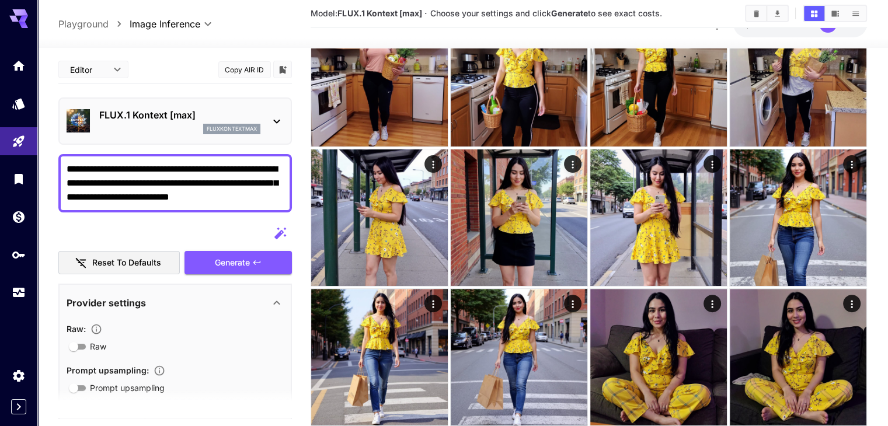
click at [249, 260] on span "Generate" at bounding box center [232, 263] width 35 height 15
